Goal: Information Seeking & Learning: Understand process/instructions

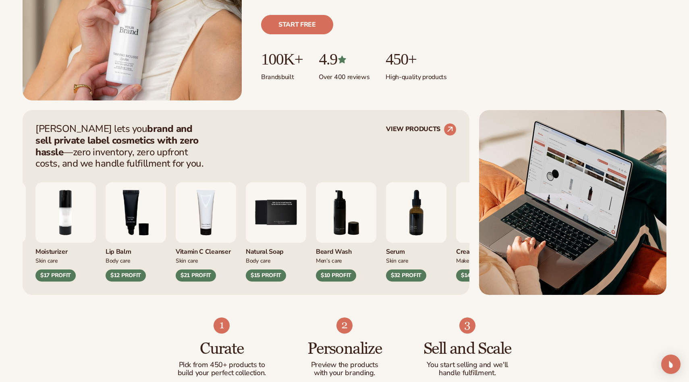
scroll to position [227, 0]
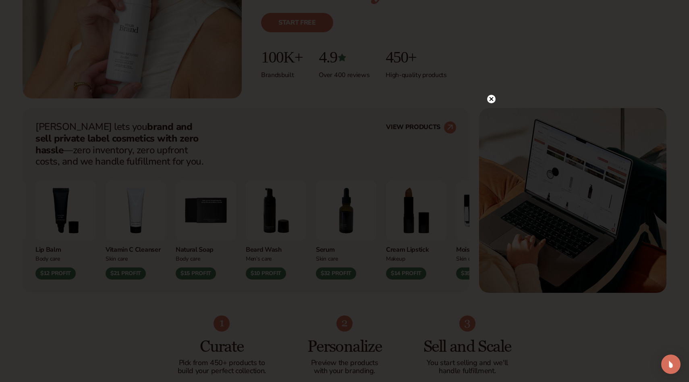
click at [492, 99] on icon at bounding box center [492, 99] width 4 height 4
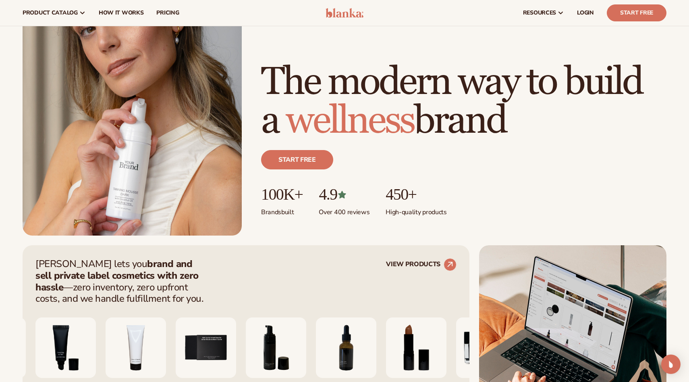
scroll to position [0, 0]
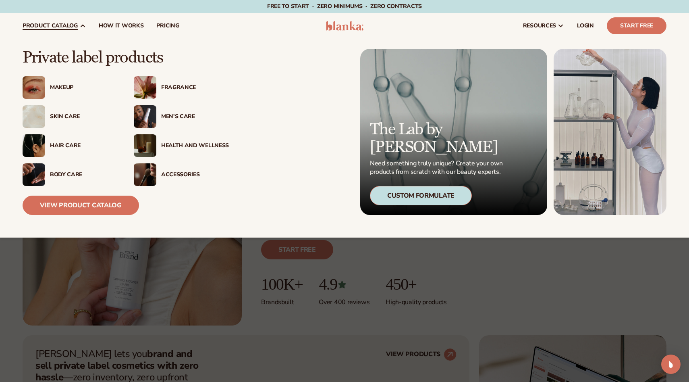
click at [66, 118] on div "Skin Care" at bounding box center [84, 116] width 68 height 7
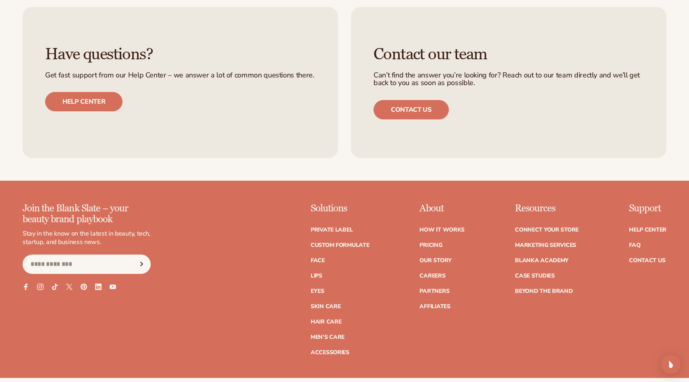
scroll to position [1376, 0]
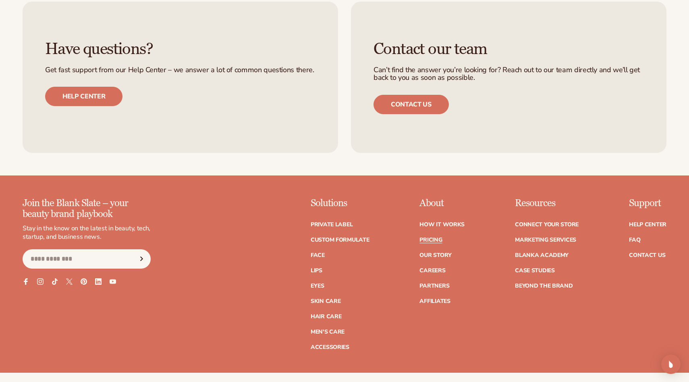
click at [434, 239] on link "Pricing" at bounding box center [431, 240] width 23 height 6
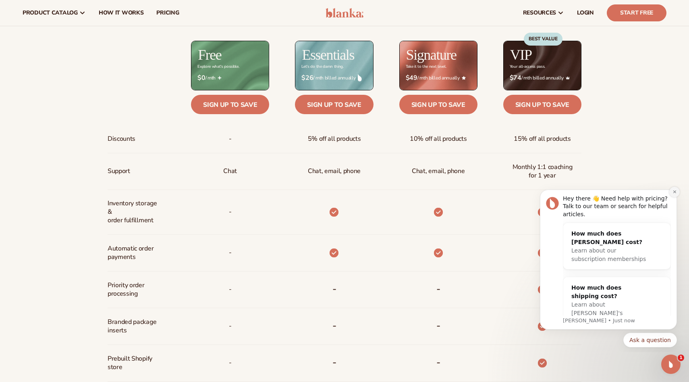
click at [675, 193] on icon "Dismiss notification" at bounding box center [675, 191] width 4 height 4
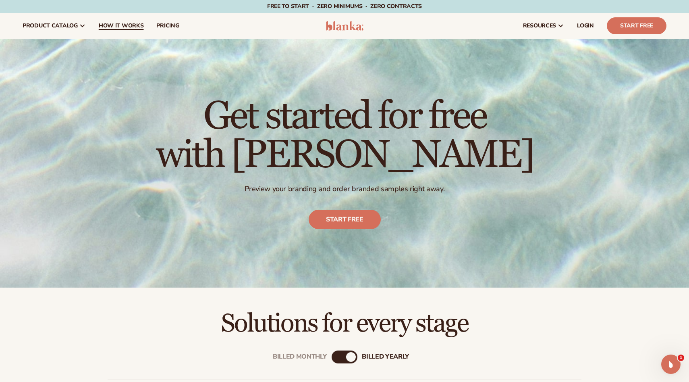
click at [123, 24] on span "How It Works" at bounding box center [121, 26] width 45 height 6
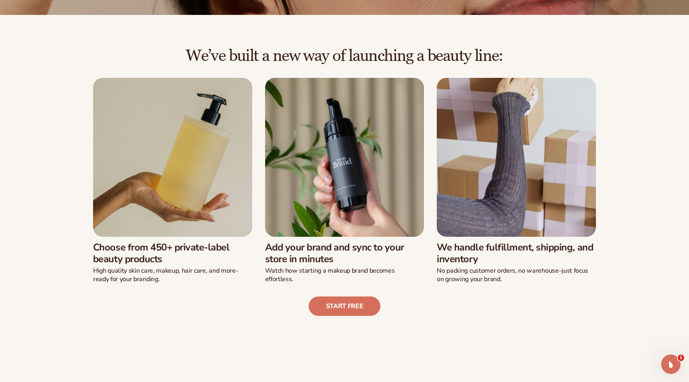
click at [333, 184] on img at bounding box center [344, 157] width 159 height 159
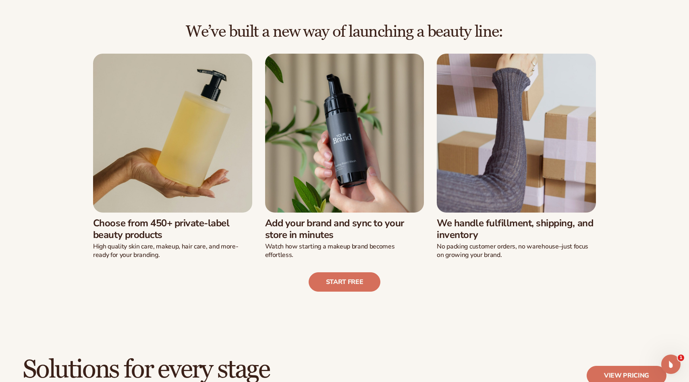
click at [322, 231] on h3 "Add your brand and sync to your store in minutes" at bounding box center [344, 228] width 159 height 23
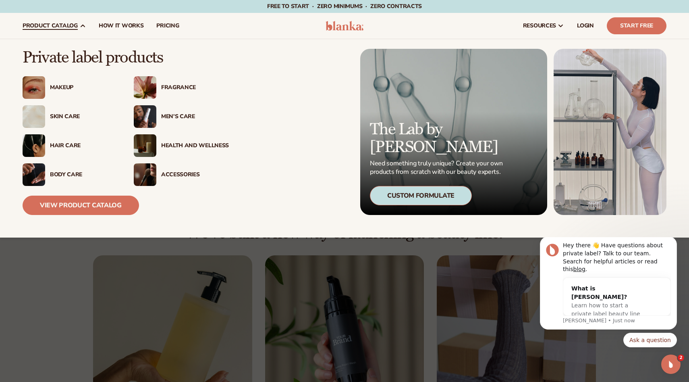
click at [65, 114] on div "Skin Care" at bounding box center [84, 116] width 68 height 7
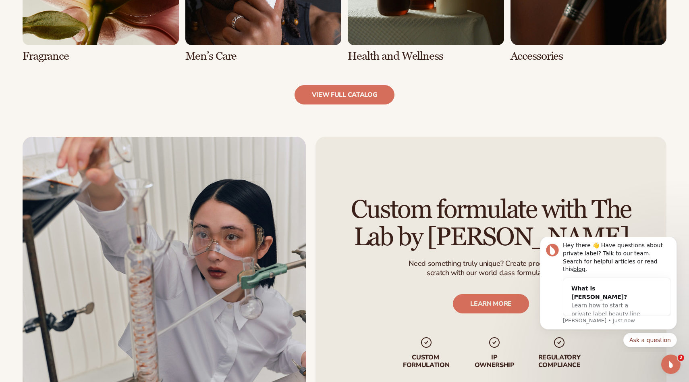
scroll to position [906, 0]
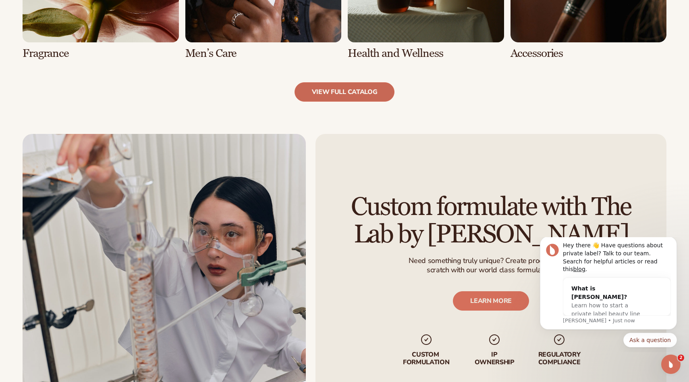
click at [351, 93] on link "view full catalog" at bounding box center [345, 91] width 100 height 19
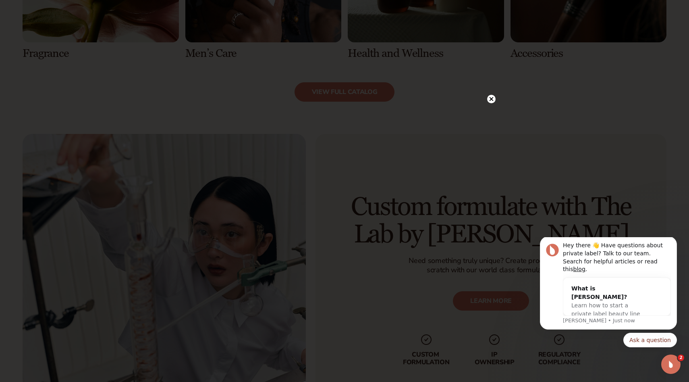
click at [492, 100] on icon at bounding box center [492, 99] width 4 height 4
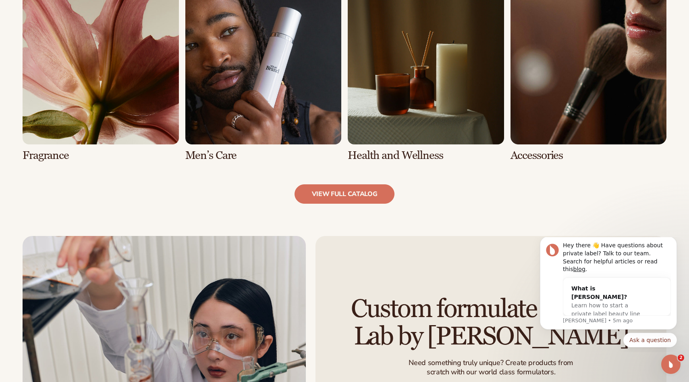
scroll to position [806, 0]
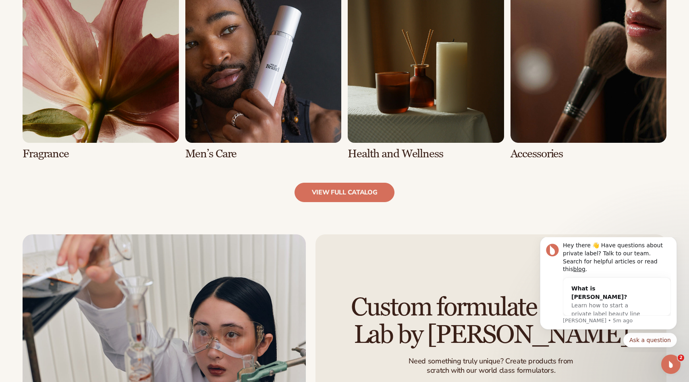
click at [415, 94] on link "7 / 8" at bounding box center [426, 73] width 156 height 173
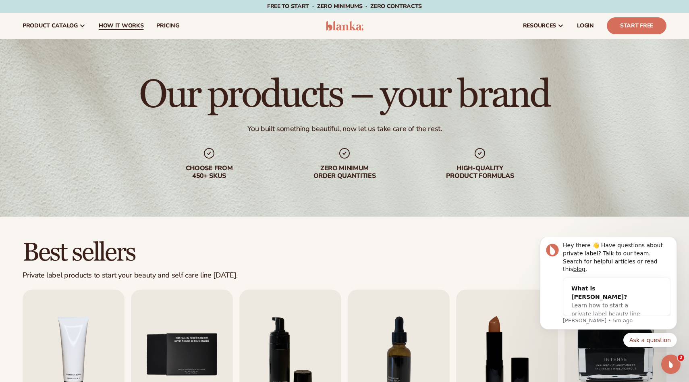
click at [133, 21] on link "How It Works" at bounding box center [121, 26] width 58 height 26
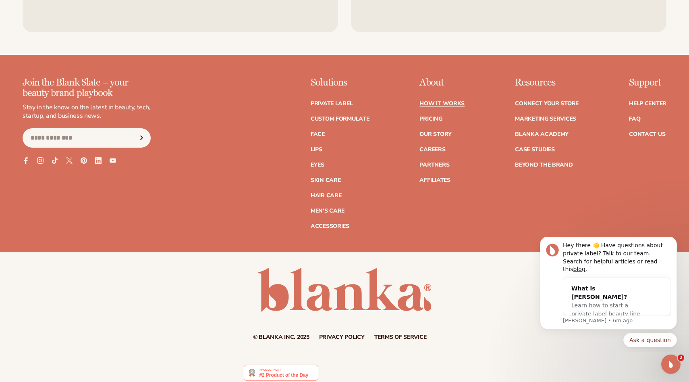
scroll to position [1967, 0]
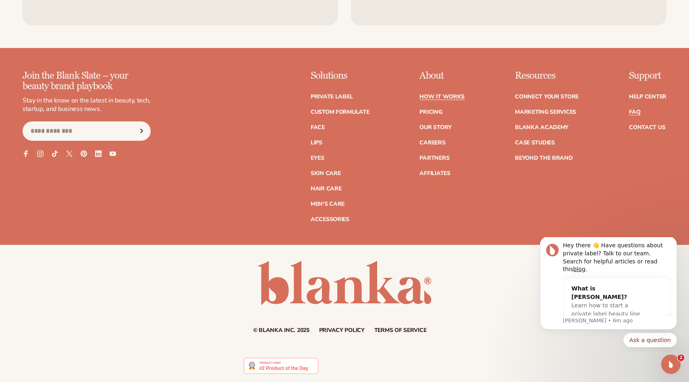
click at [639, 113] on link "FAQ" at bounding box center [634, 112] width 11 height 6
